Goal: Task Accomplishment & Management: Use online tool/utility

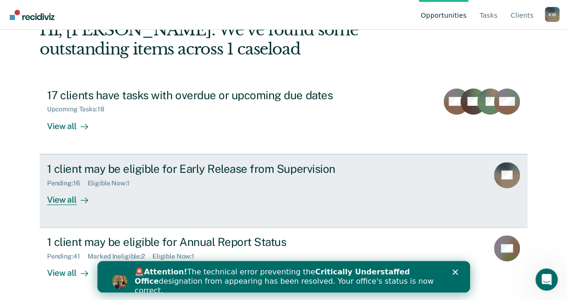
scroll to position [58, 0]
click at [204, 171] on div "1 client may be eligible for Early Release from Supervision" at bounding box center [210, 169] width 327 height 14
click at [232, 183] on div "Pending : 16 Eligible Now : 1" at bounding box center [210, 182] width 327 height 12
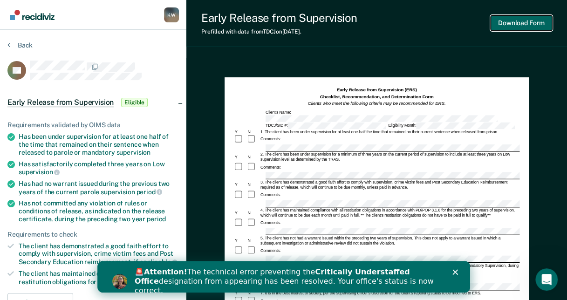
click at [508, 24] on button "Download Form" at bounding box center [520, 22] width 61 height 15
